Goal: Register for event/course

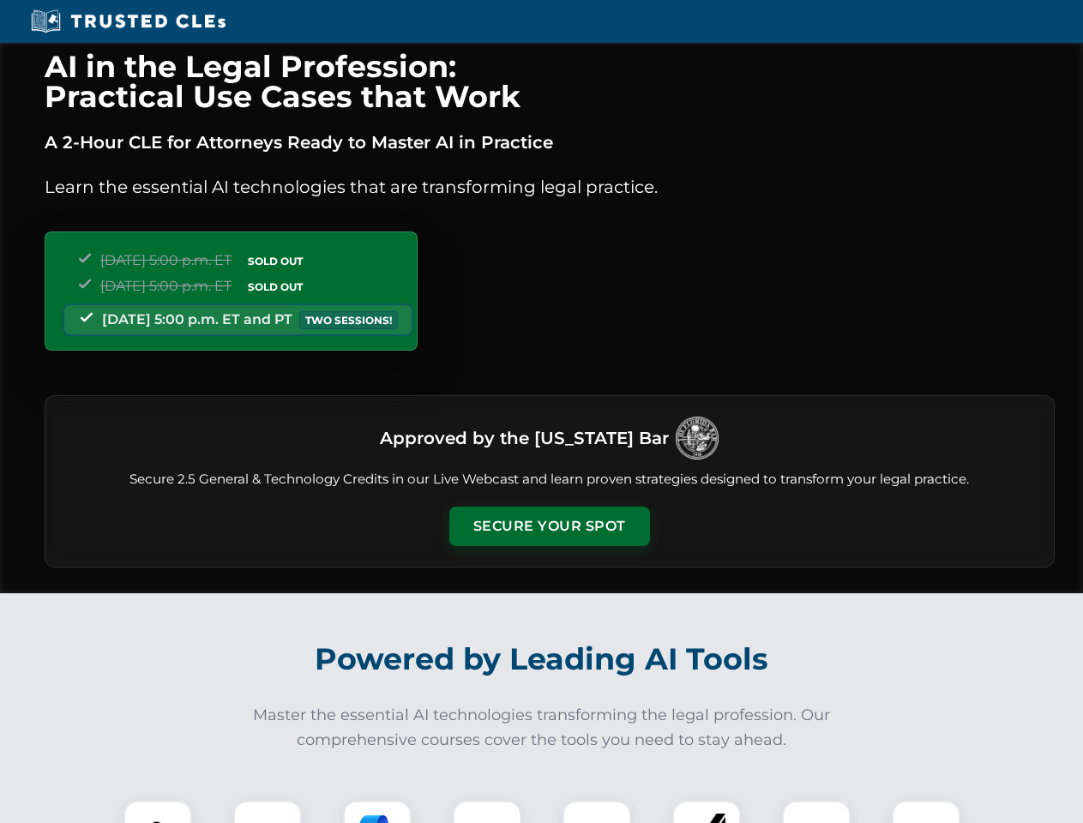
click at [549, 527] on button "Secure Your Spot" at bounding box center [549, 526] width 201 height 39
click at [158, 812] on img at bounding box center [158, 835] width 50 height 50
